Goal: Task Accomplishment & Management: Manage account settings

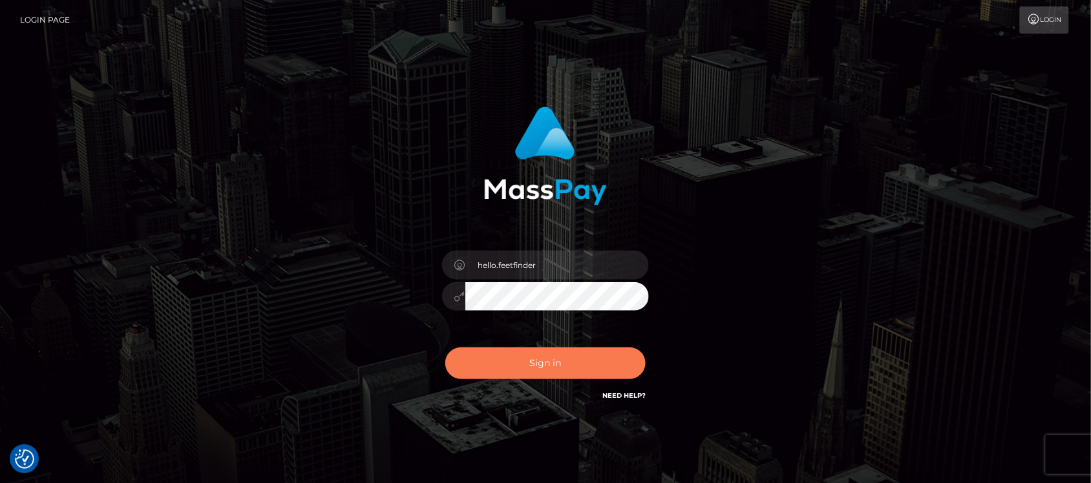
click at [596, 370] on button "Sign in" at bounding box center [545, 364] width 200 height 32
type input "hello.feetfinder"
click at [590, 361] on button "Sign in" at bounding box center [545, 364] width 200 height 32
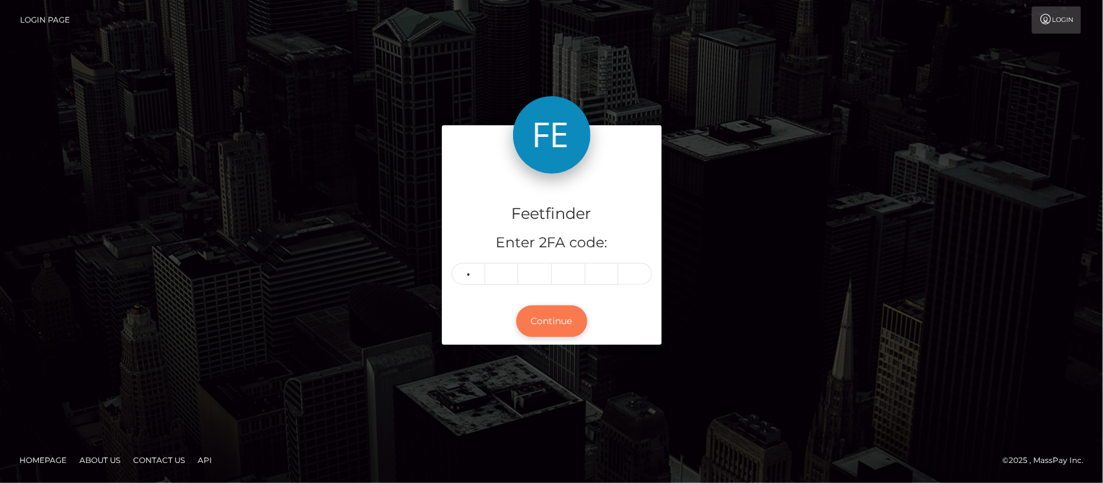
type input "6"
type input "1"
type input "8"
type input "5"
type input "9"
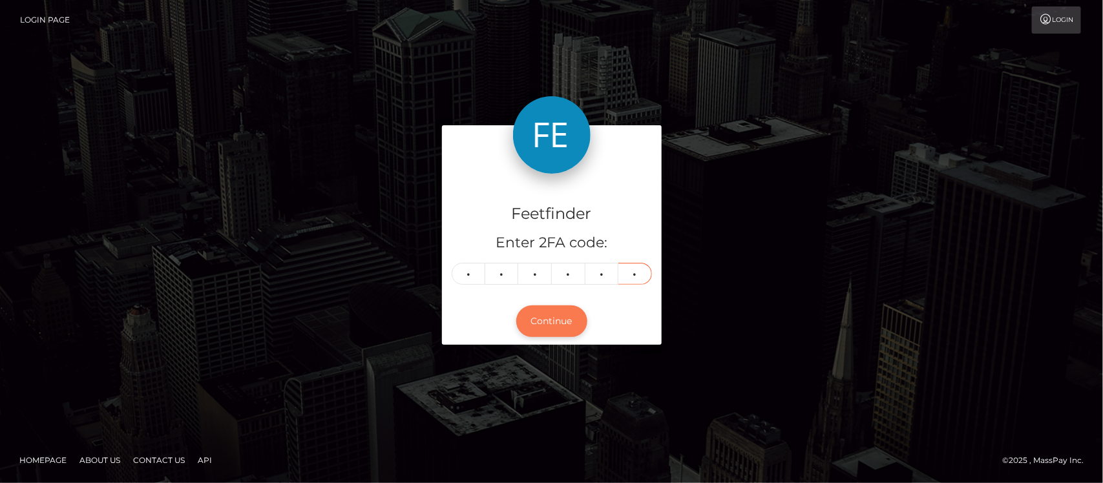
type input "6"
click at [551, 325] on button "Continue" at bounding box center [551, 322] width 71 height 32
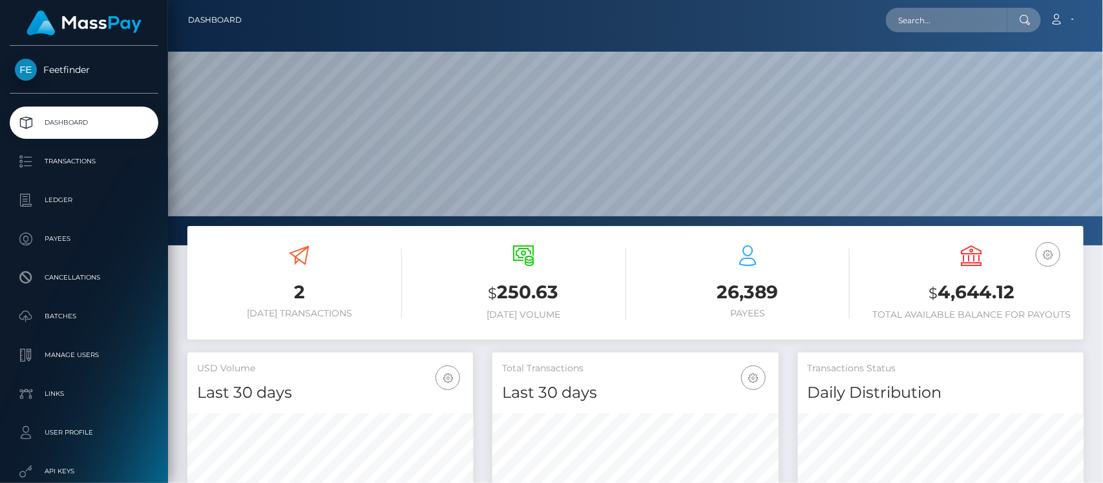
scroll to position [228, 286]
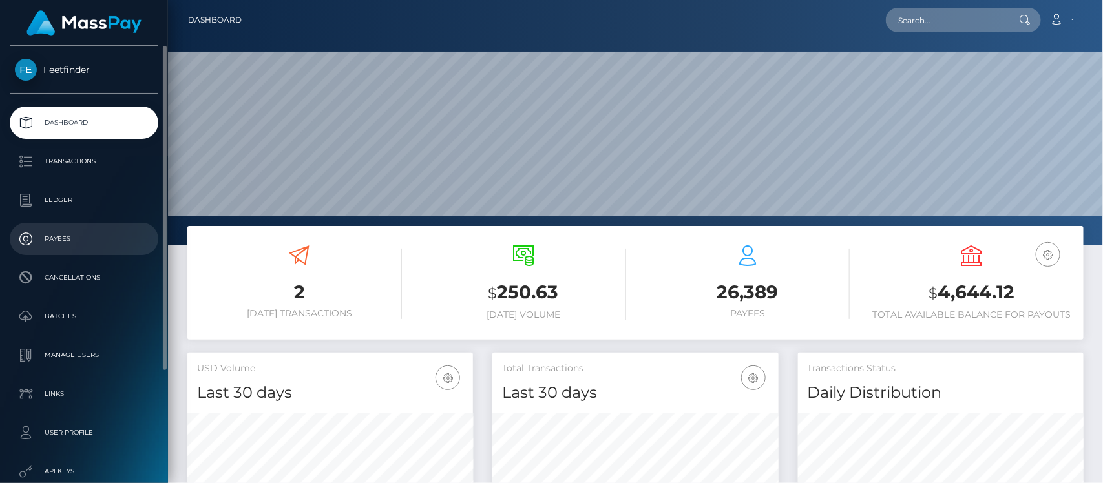
click at [50, 234] on p "Payees" at bounding box center [84, 238] width 138 height 19
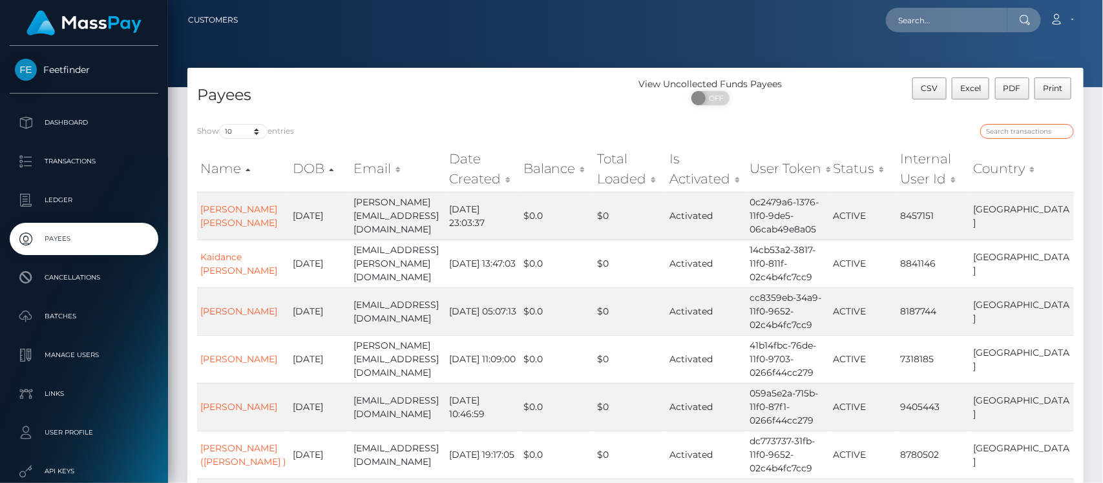
click at [1029, 132] on input "search" at bounding box center [1027, 131] width 94 height 15
paste input "1c98f8a6-778a-11f0-9703-0266f44cc279"
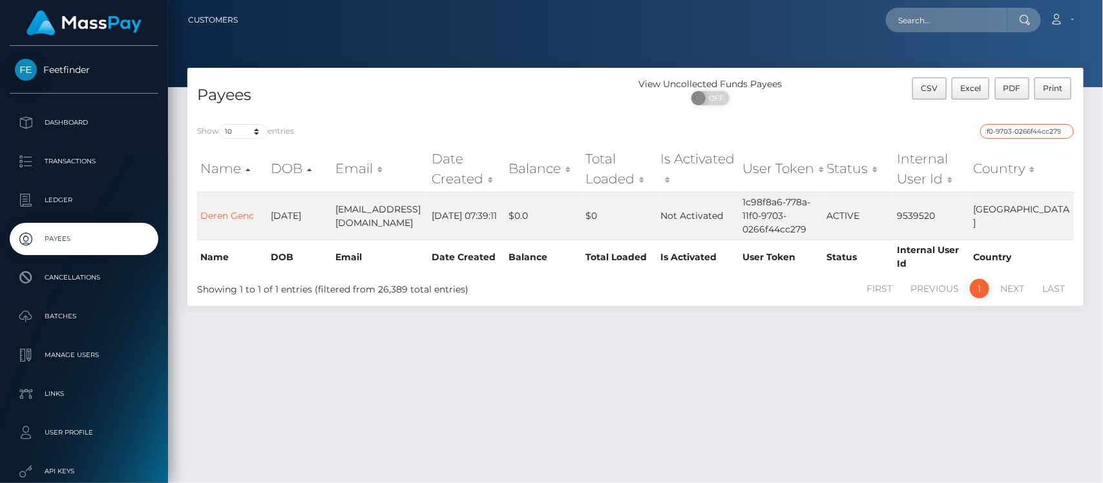
type input "1c98f8a6-778a-11f0-9703-0266f44cc279"
